Goal: Check status

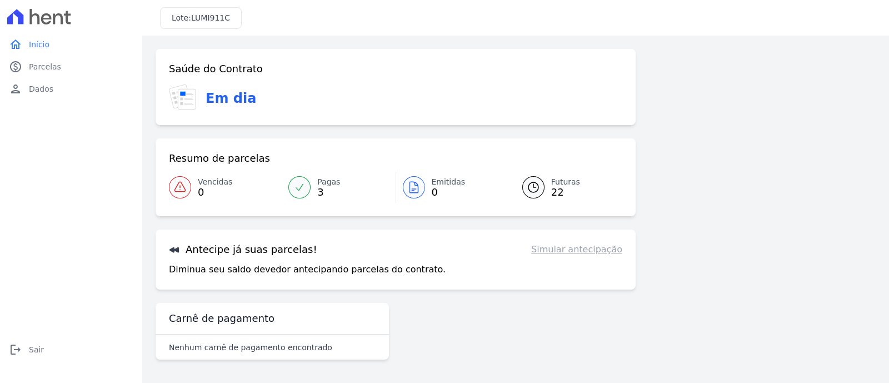
click at [580, 250] on link "Simular antecipação" at bounding box center [576, 249] width 91 height 13
click at [544, 184] on div at bounding box center [533, 187] width 22 height 22
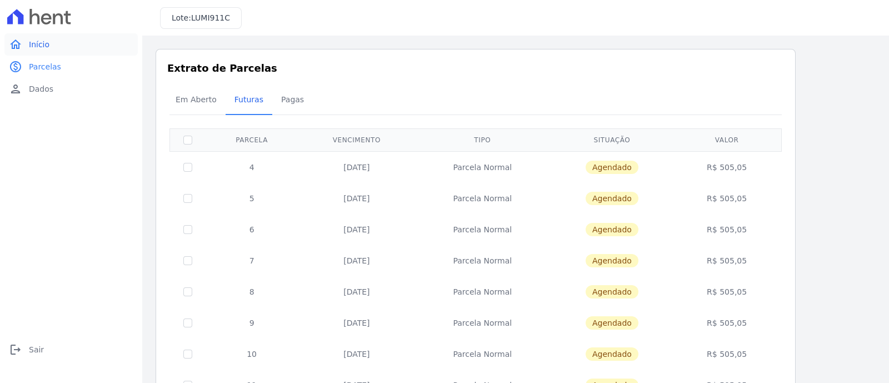
click at [39, 44] on span "Início" at bounding box center [39, 44] width 21 height 11
